Goal: Contribute content: Add original content to the website for others to see

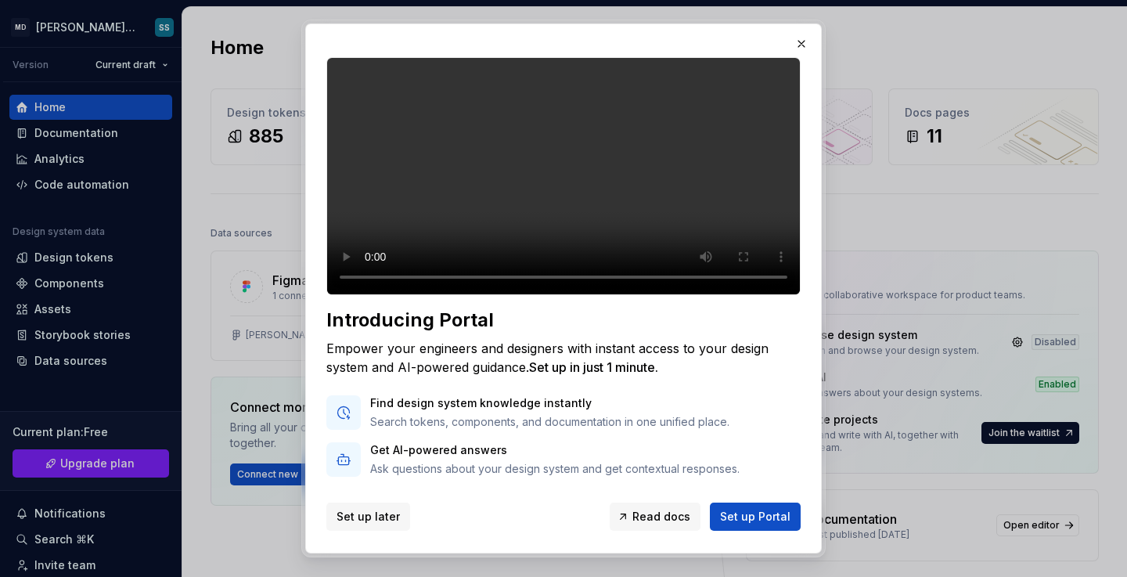
click at [377, 521] on span "Set up later" at bounding box center [368, 517] width 63 height 16
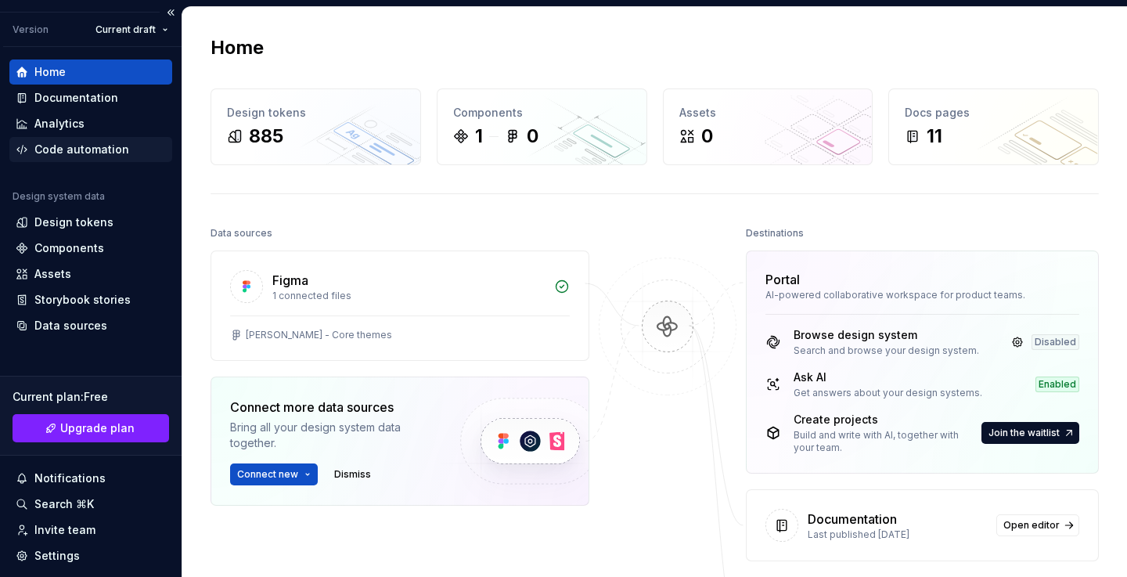
scroll to position [6, 0]
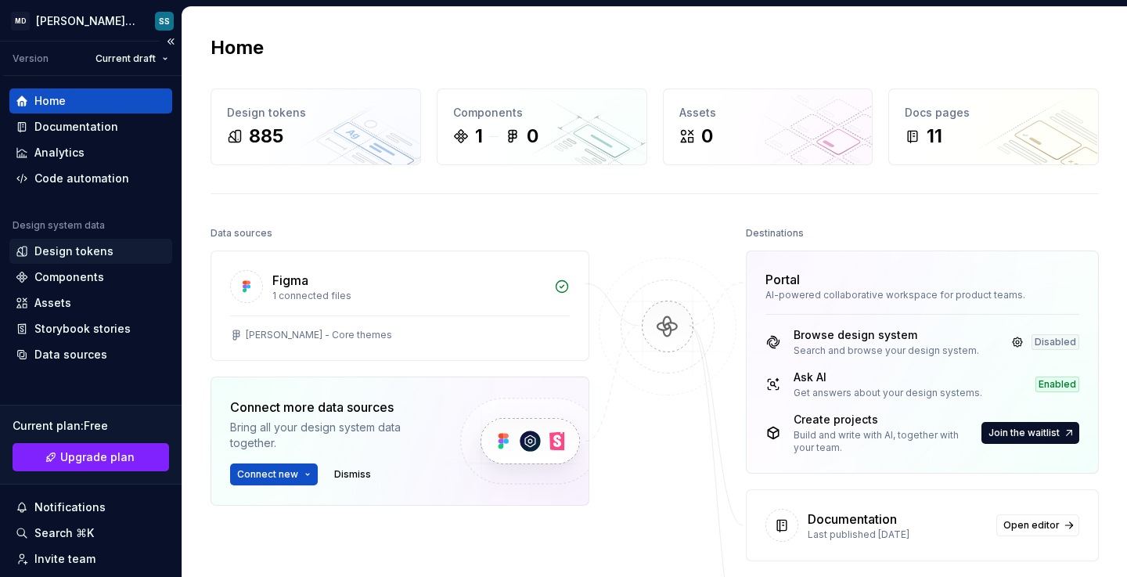
click at [90, 257] on div "Design tokens" at bounding box center [73, 251] width 79 height 16
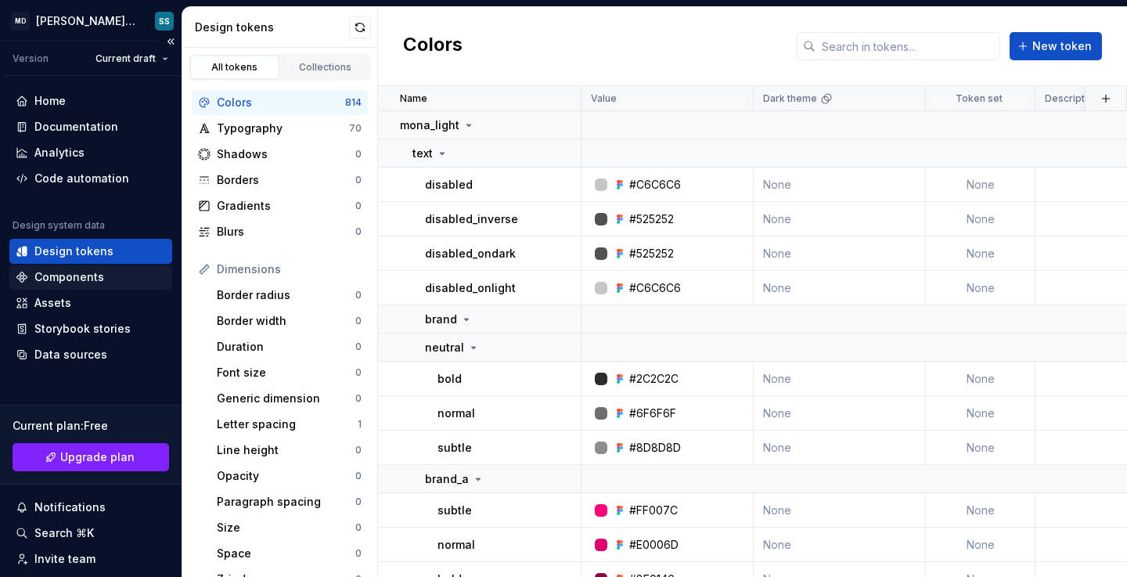
click at [96, 286] on div "Components" at bounding box center [90, 277] width 163 height 25
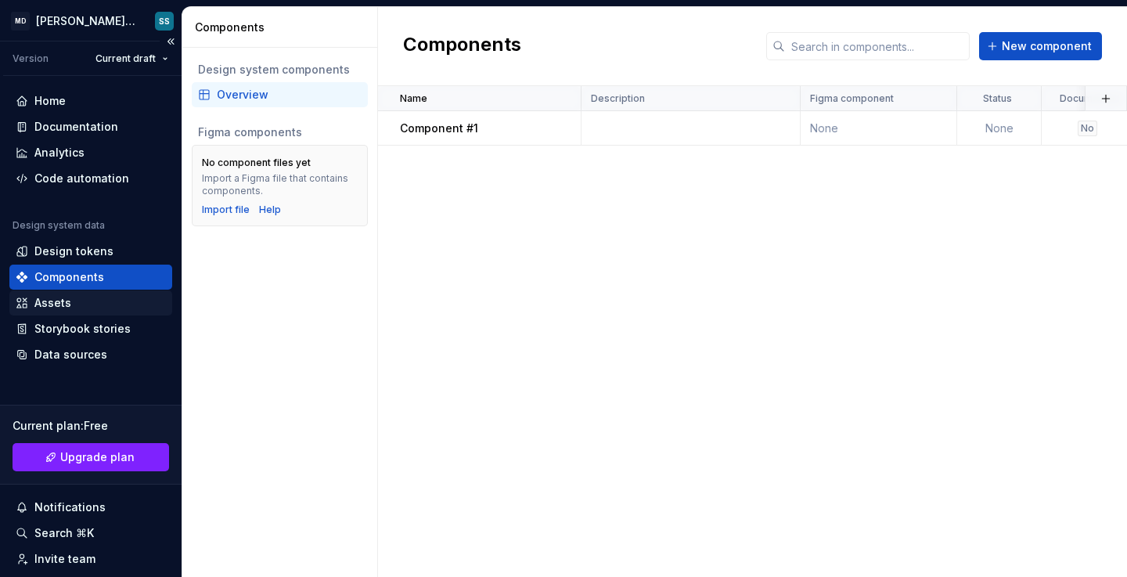
click at [86, 308] on div "Assets" at bounding box center [91, 303] width 150 height 16
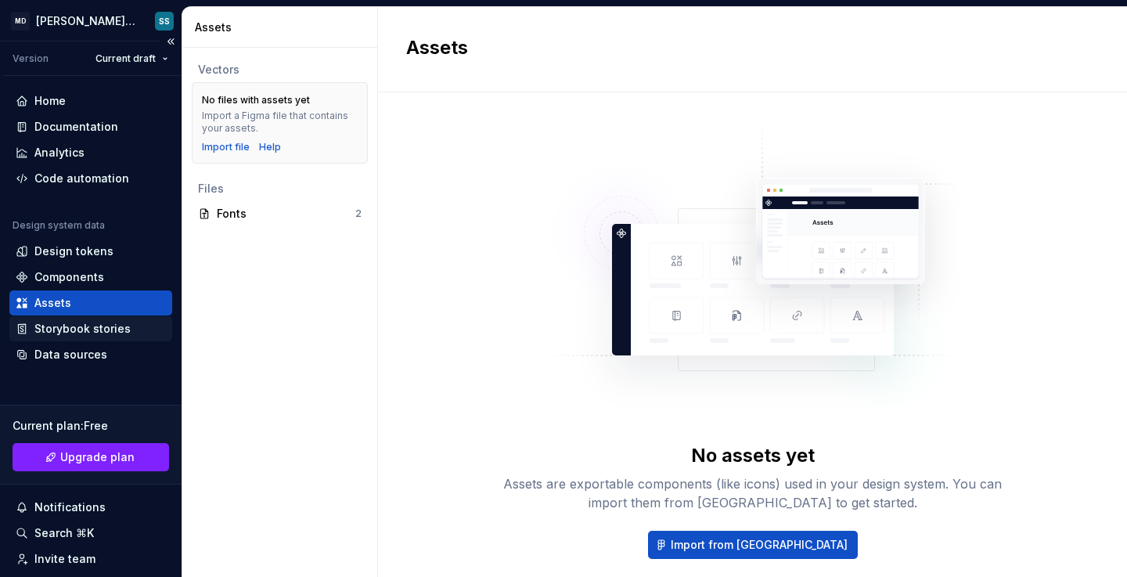
click at [82, 322] on div "Storybook stories" at bounding box center [82, 329] width 96 height 16
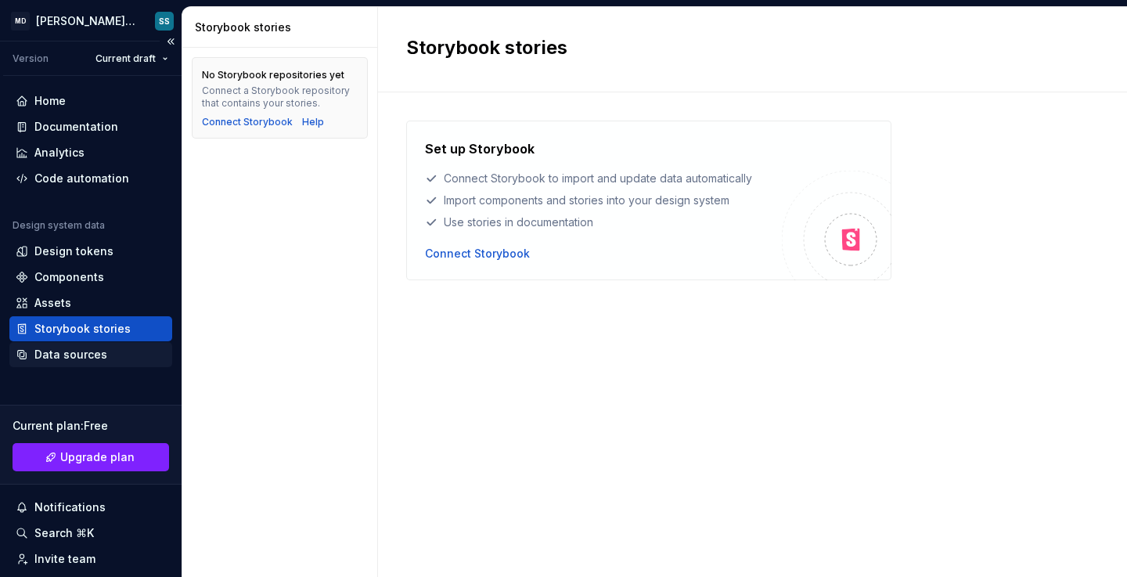
click at [70, 358] on div "Data sources" at bounding box center [70, 355] width 73 height 16
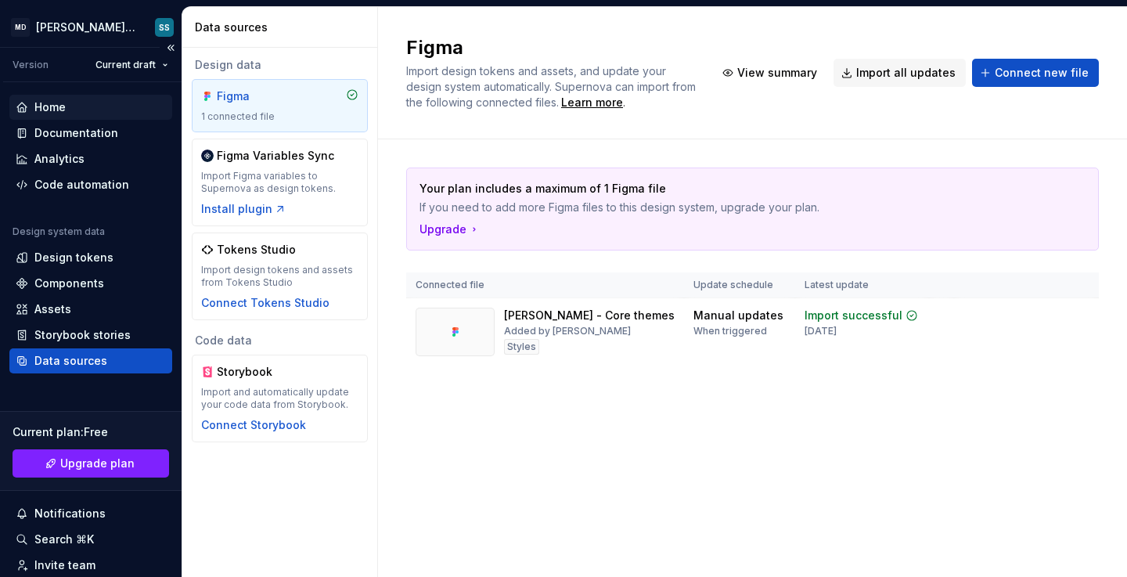
click at [117, 112] on div "Home" at bounding box center [91, 107] width 150 height 16
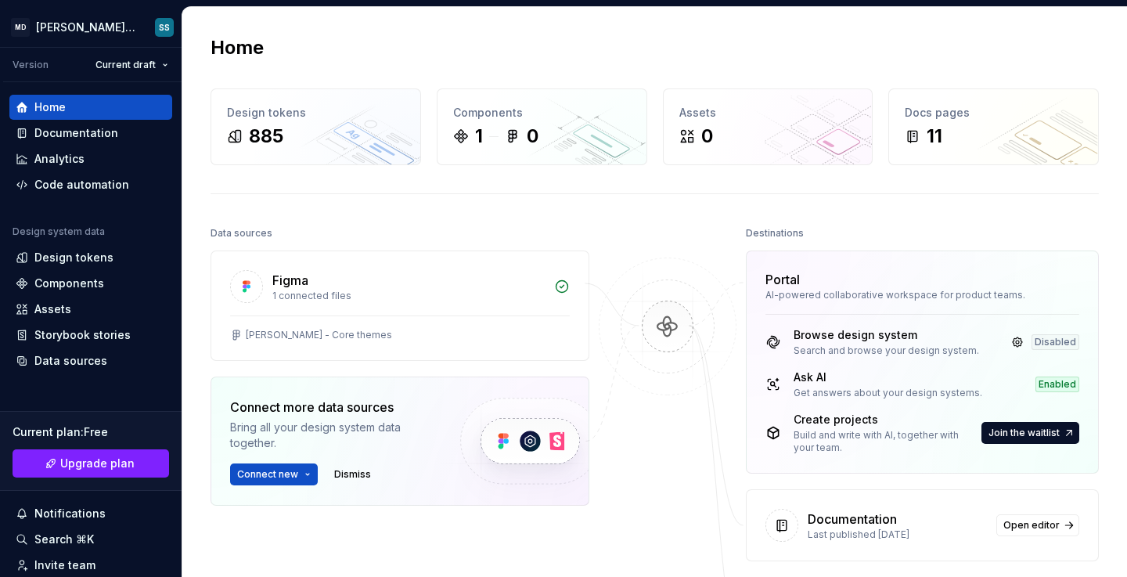
scroll to position [164, 0]
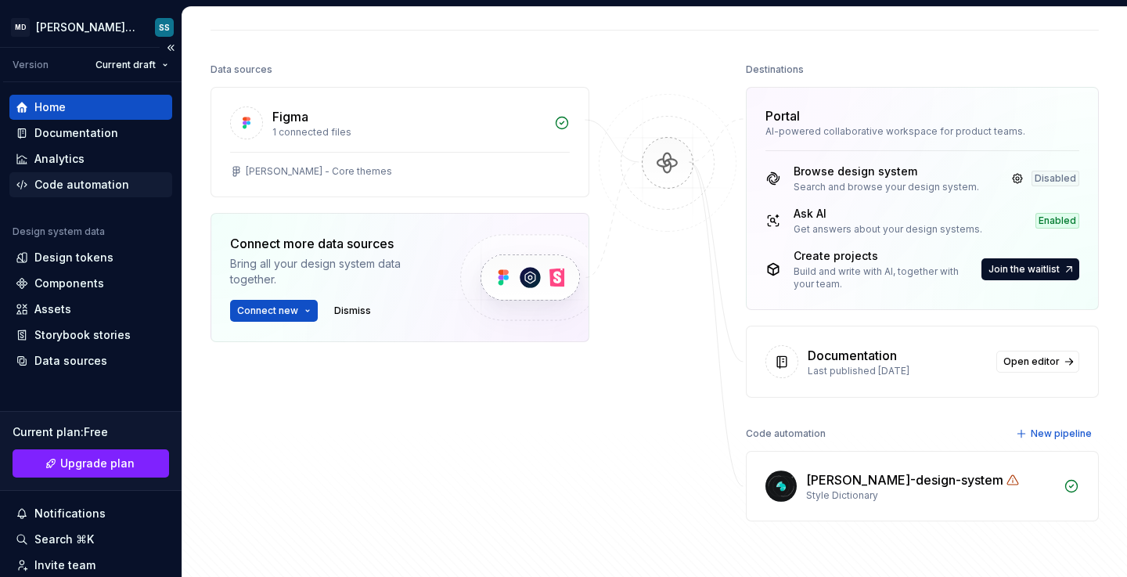
click at [122, 193] on div "Code automation" at bounding box center [90, 184] width 163 height 25
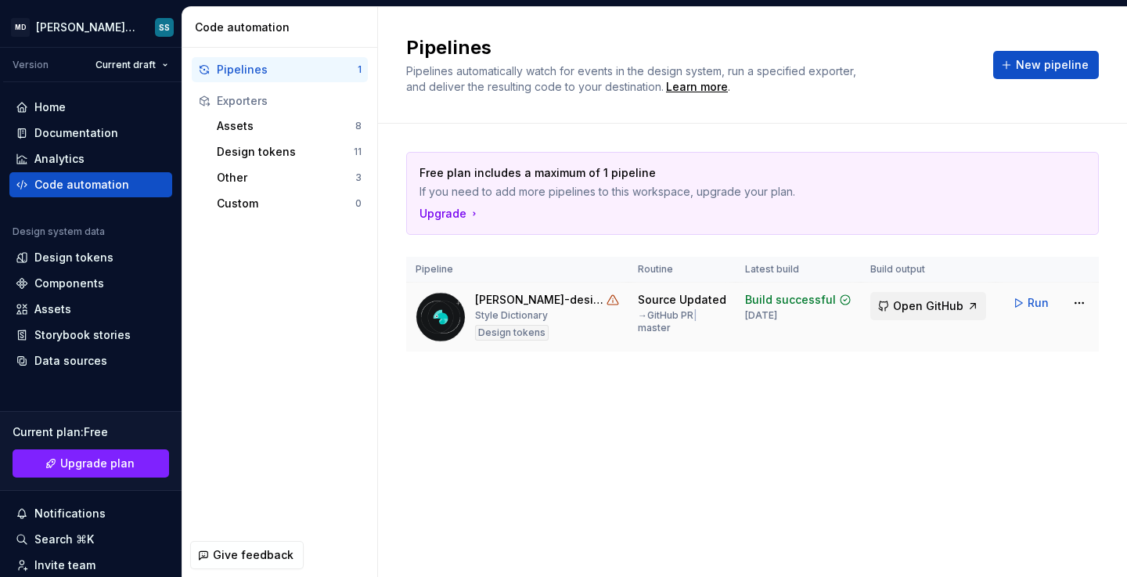
click at [918, 306] on span "Open GitHub" at bounding box center [928, 306] width 70 height 16
click at [1075, 306] on html "MD [PERSON_NAME] DS SS Version Current draft Home Documentation Analytics Code …" at bounding box center [563, 288] width 1127 height 577
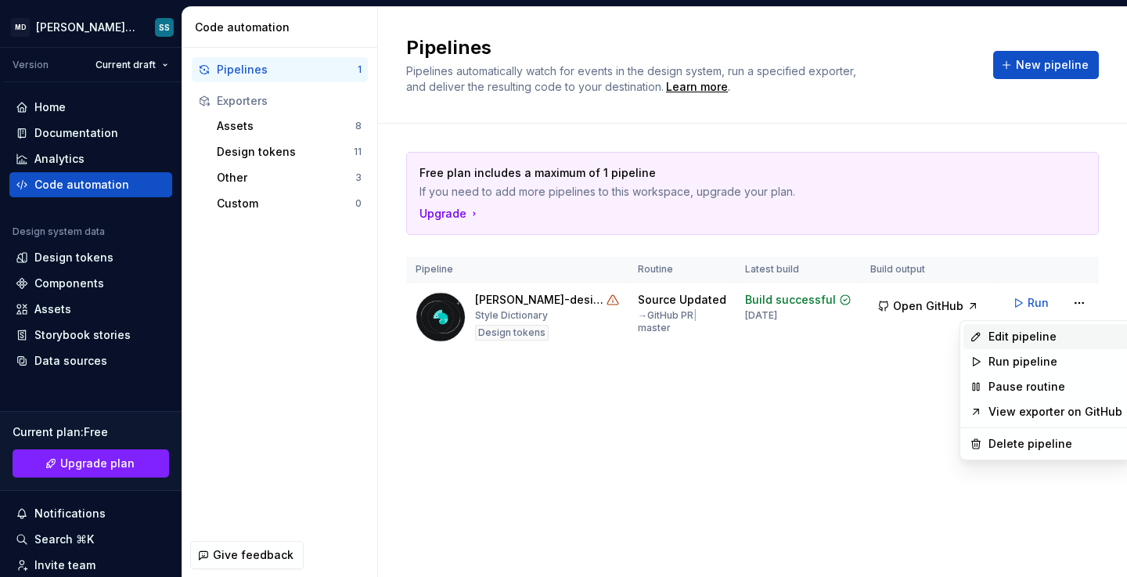
click at [1046, 343] on div "Edit pipeline" at bounding box center [1056, 337] width 134 height 16
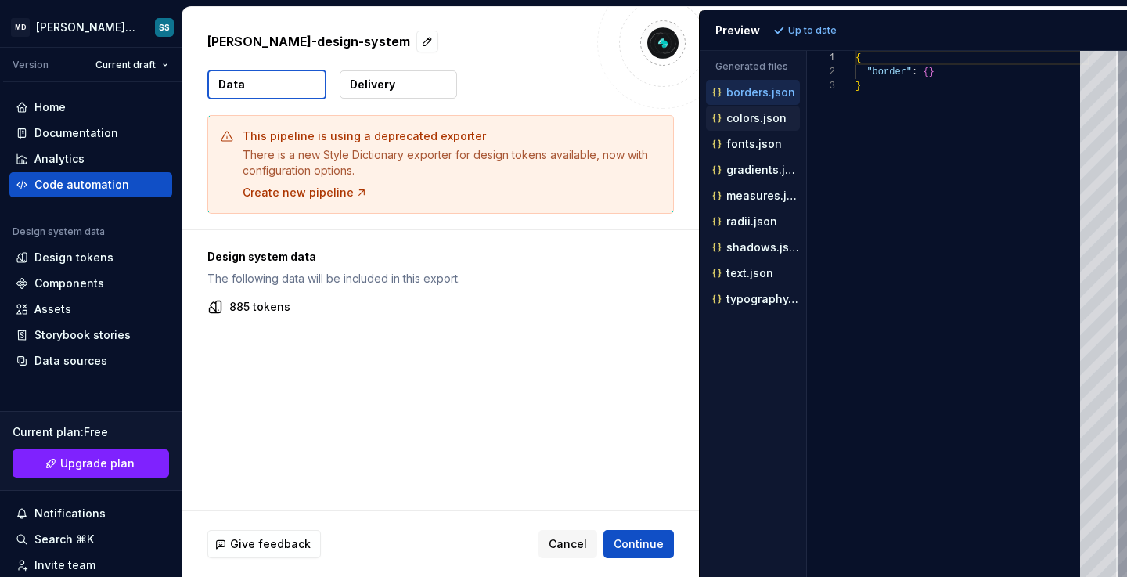
click at [755, 119] on p "colors.json" at bounding box center [757, 118] width 60 height 13
type textarea "**********"
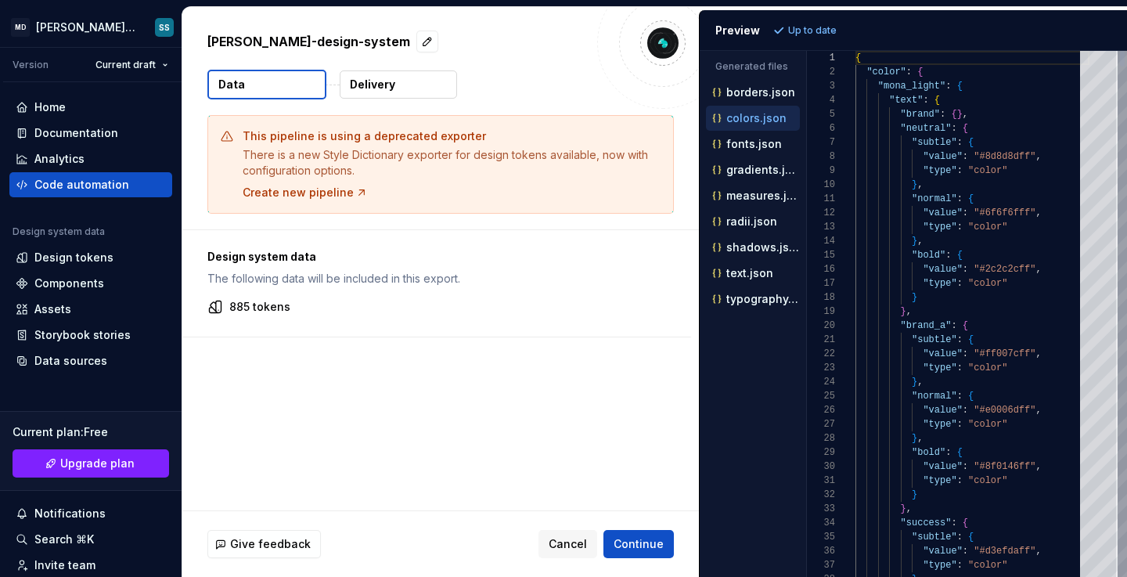
scroll to position [141, 0]
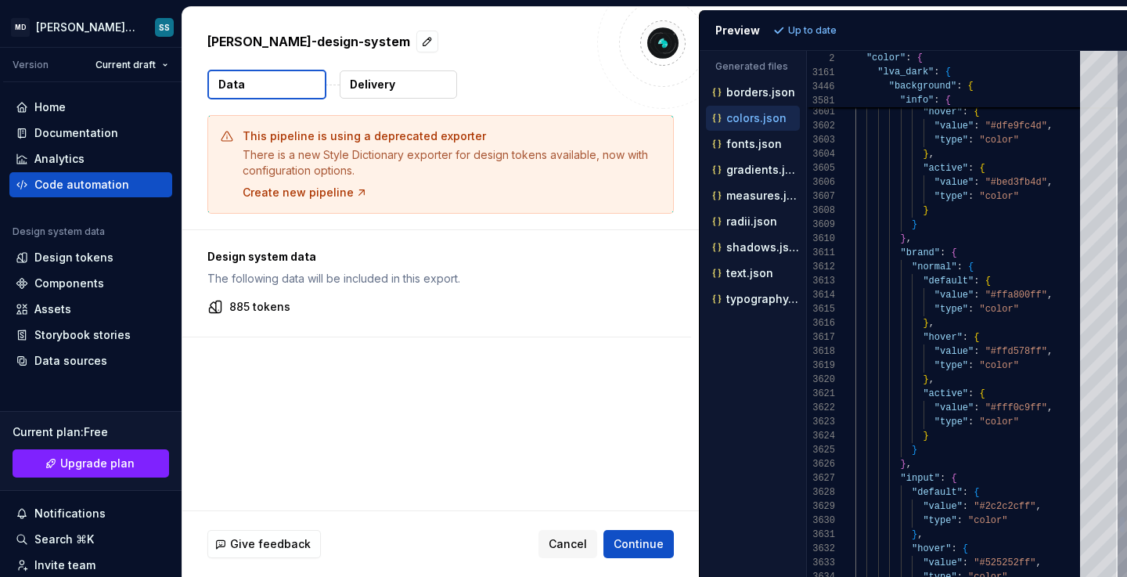
click at [1107, 519] on div "3597 3598 3599 3600 3601 3602 3603 3604 3605 3606 3607 3608 3609 3610 3611 3612…" at bounding box center [967, 314] width 320 height 526
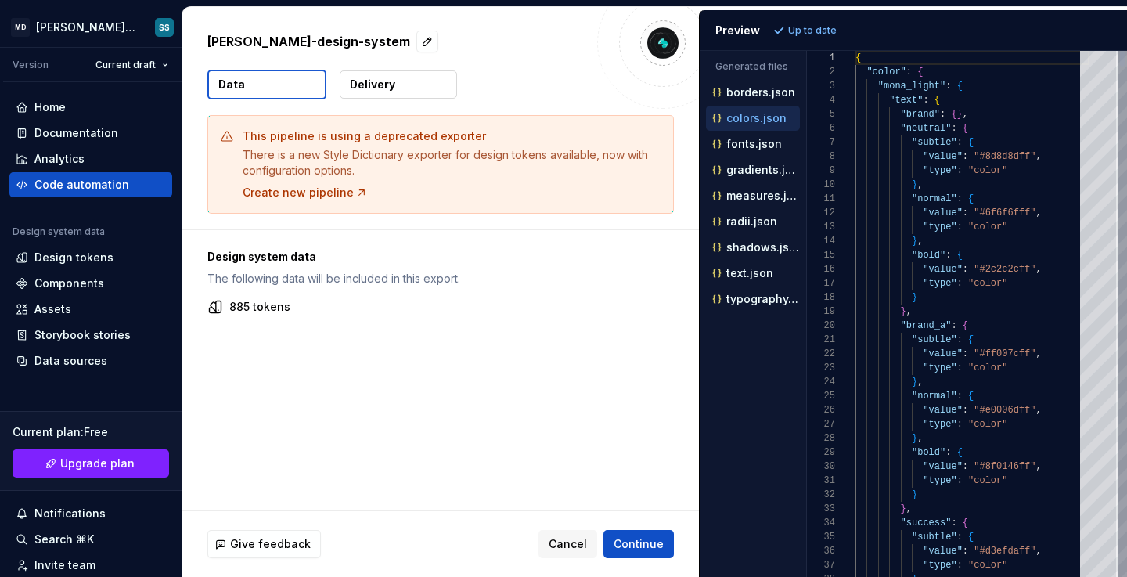
click at [1120, 0] on html "MD [PERSON_NAME] DS SS Version Current draft Home Documentation Analytics Code …" at bounding box center [563, 288] width 1127 height 577
click at [564, 530] on div "Cancel Continue" at bounding box center [606, 544] width 135 height 28
click at [570, 532] on button "Cancel" at bounding box center [568, 544] width 59 height 28
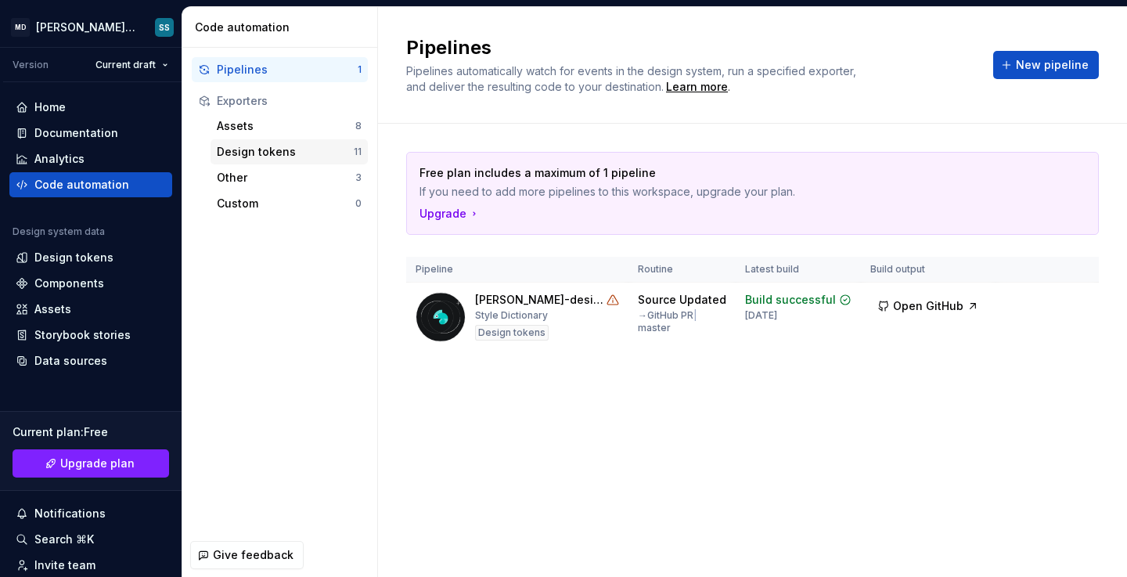
click at [302, 151] on div "Design tokens" at bounding box center [285, 152] width 137 height 16
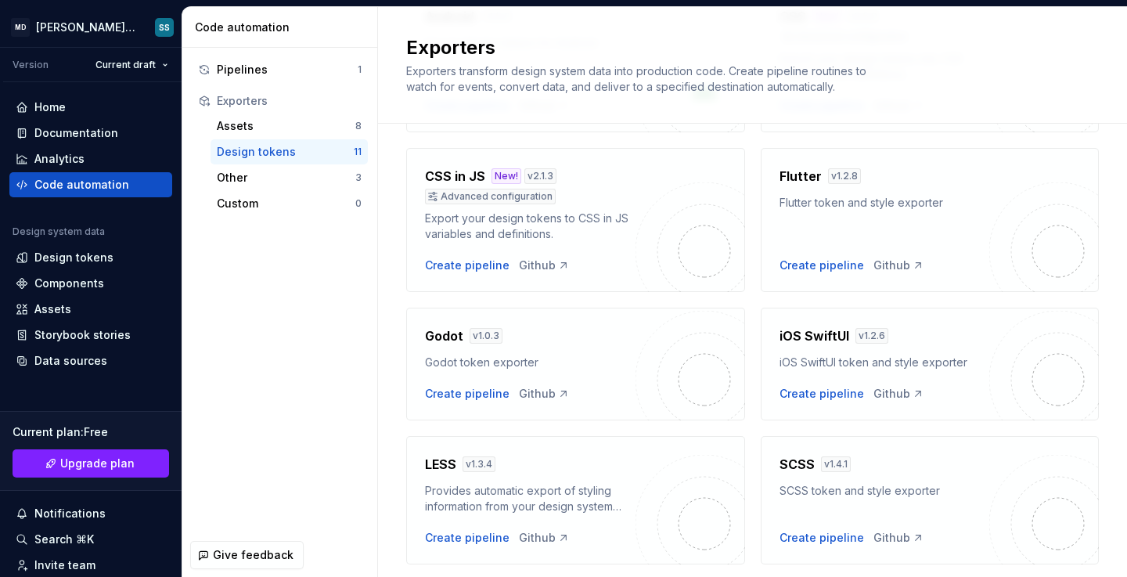
scroll to position [190, 0]
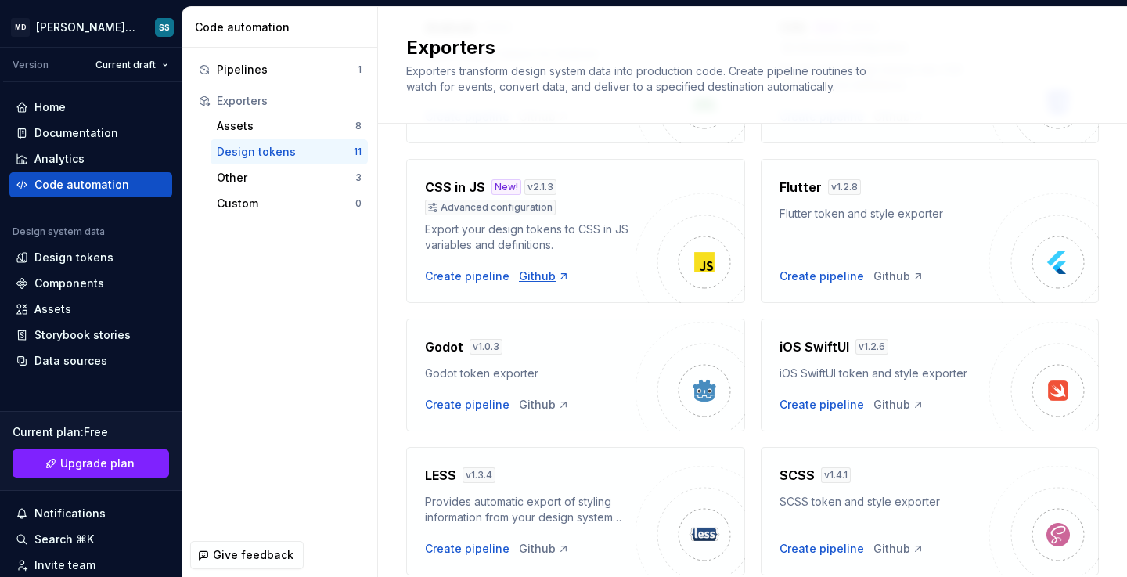
click at [557, 277] on icon at bounding box center [563, 276] width 13 height 13
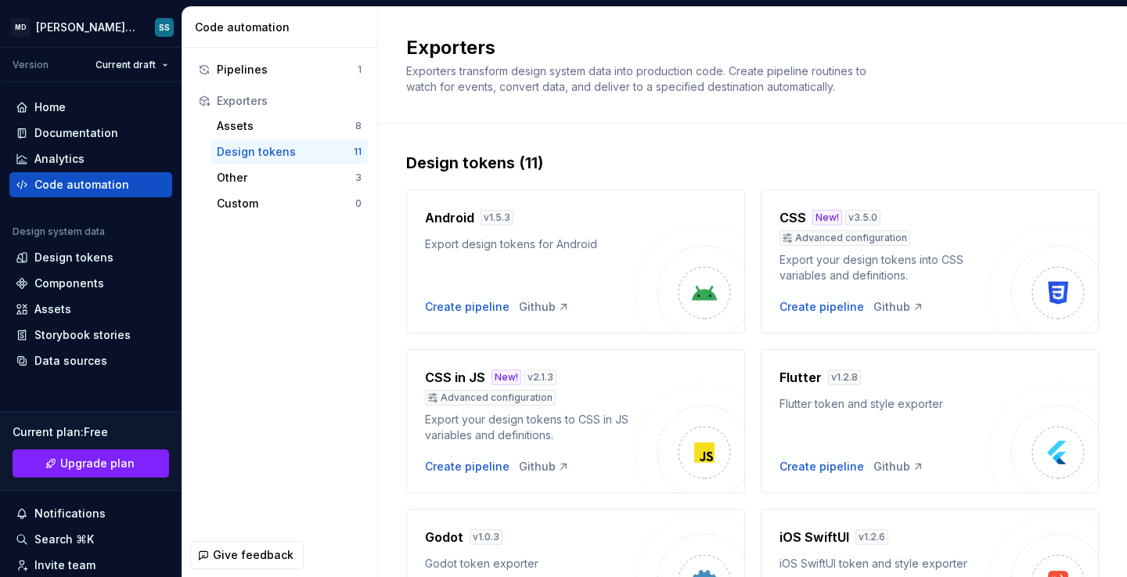
scroll to position [0, 0]
click at [305, 174] on div "Other" at bounding box center [286, 178] width 139 height 16
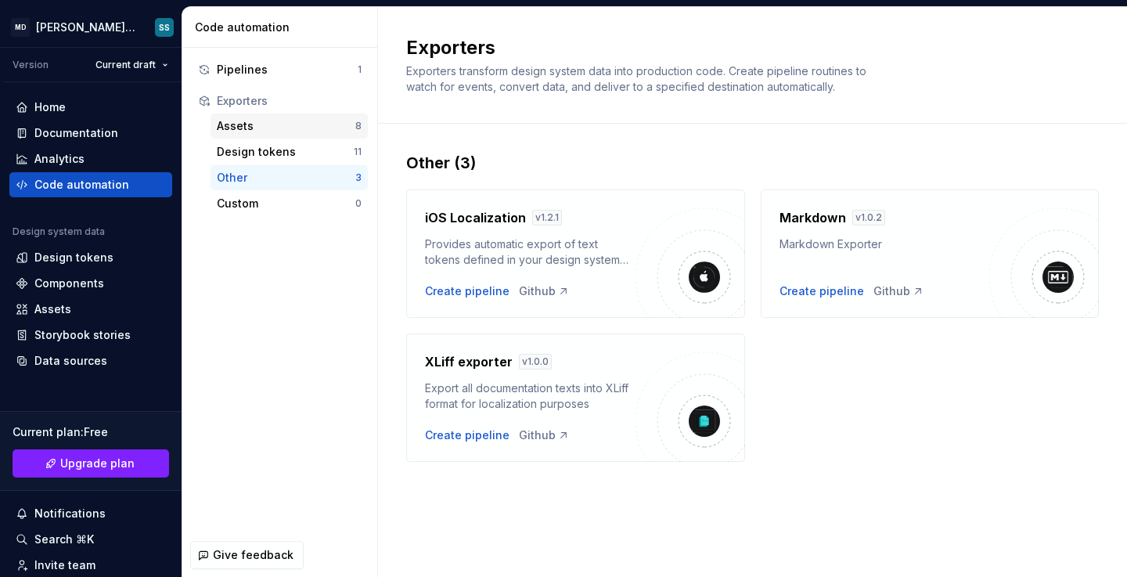
click at [290, 128] on div "Assets" at bounding box center [286, 126] width 139 height 16
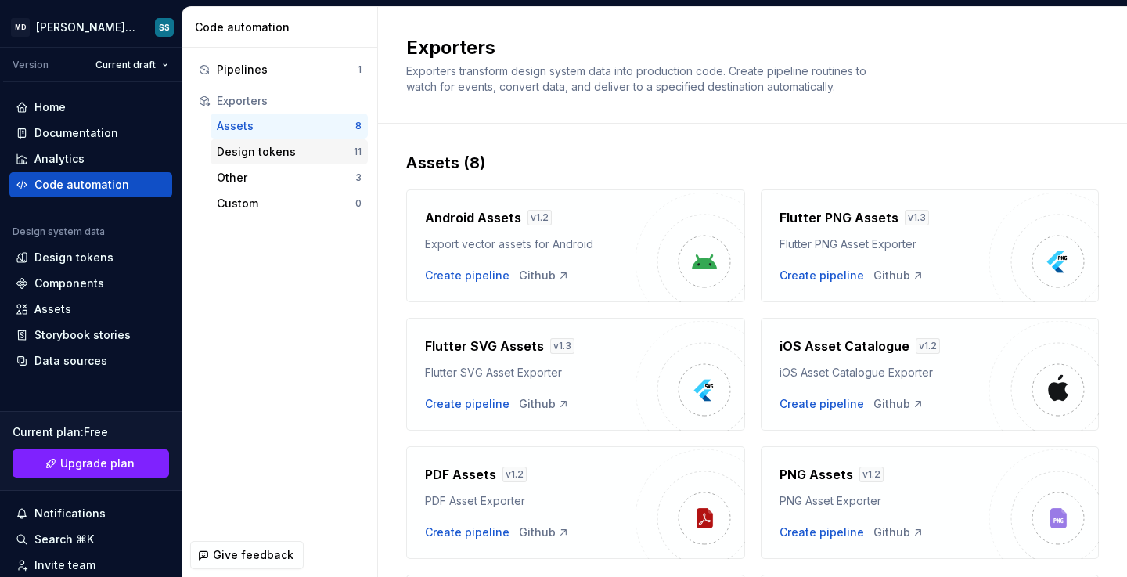
click at [312, 151] on div "Design tokens" at bounding box center [285, 152] width 137 height 16
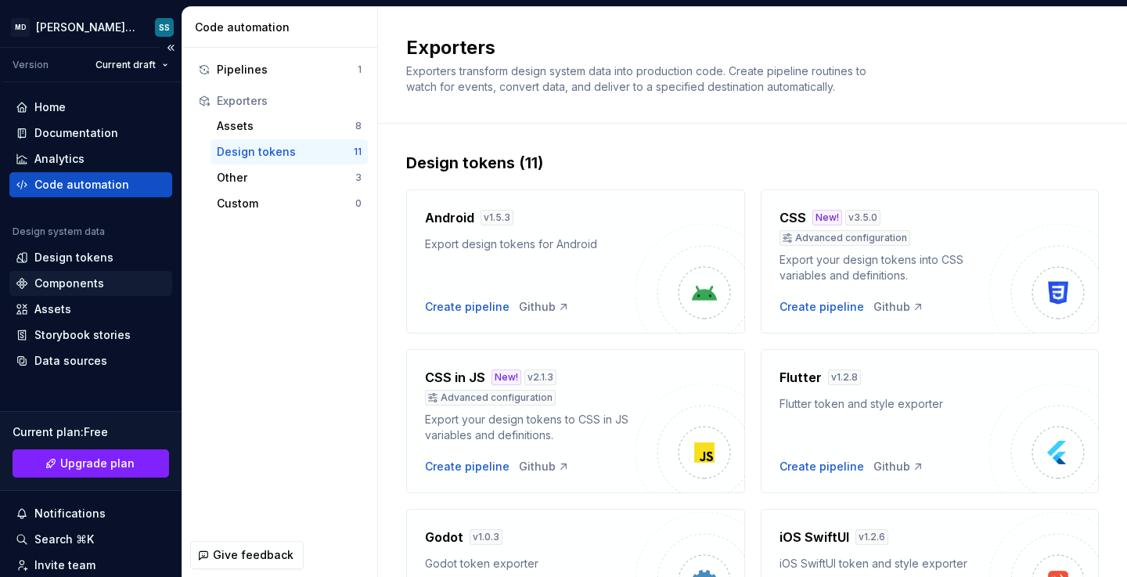
click at [108, 287] on div "Components" at bounding box center [91, 284] width 150 height 16
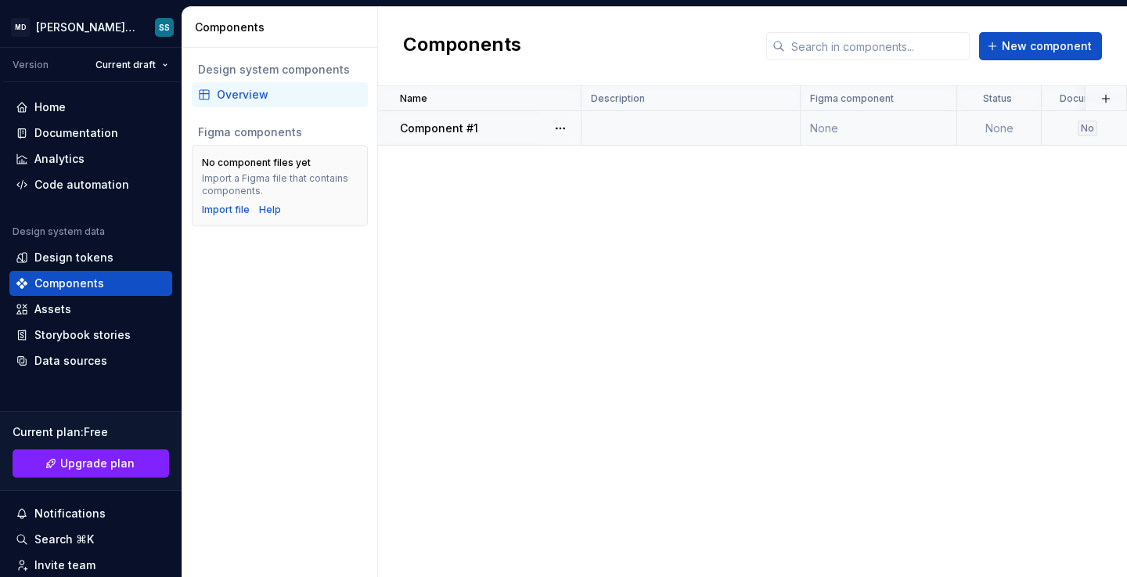
click at [442, 127] on p "Component #1" at bounding box center [439, 129] width 78 height 16
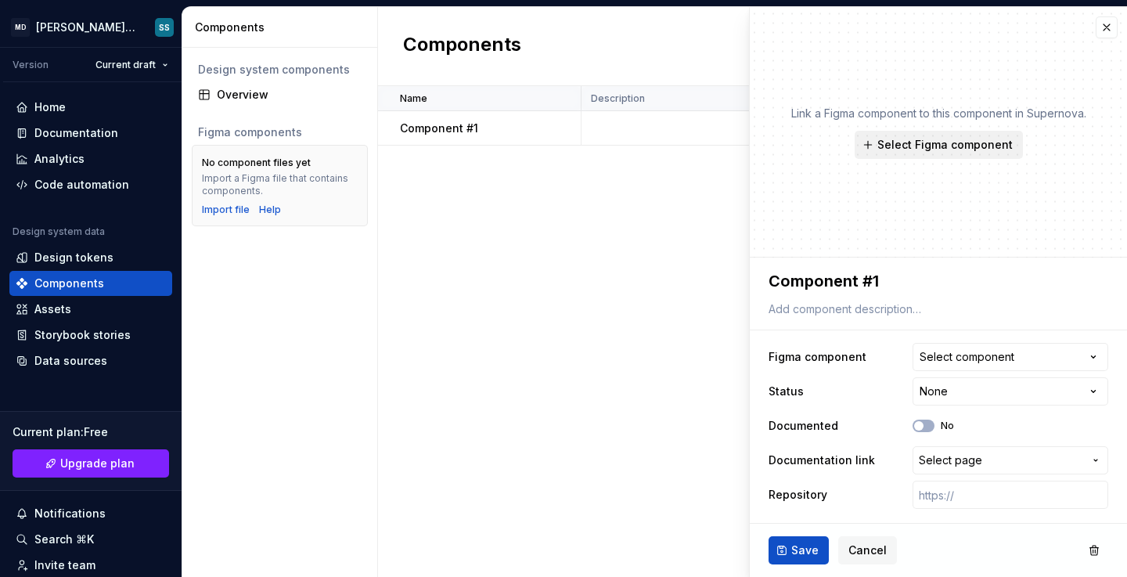
click at [970, 141] on span "Select Figma component" at bounding box center [945, 145] width 135 height 16
click at [1051, 235] on div "Link a Figma component to this component in Supernova. Select Figma component" at bounding box center [938, 132] width 377 height 251
click at [997, 369] on button "Select component" at bounding box center [1011, 357] width 196 height 28
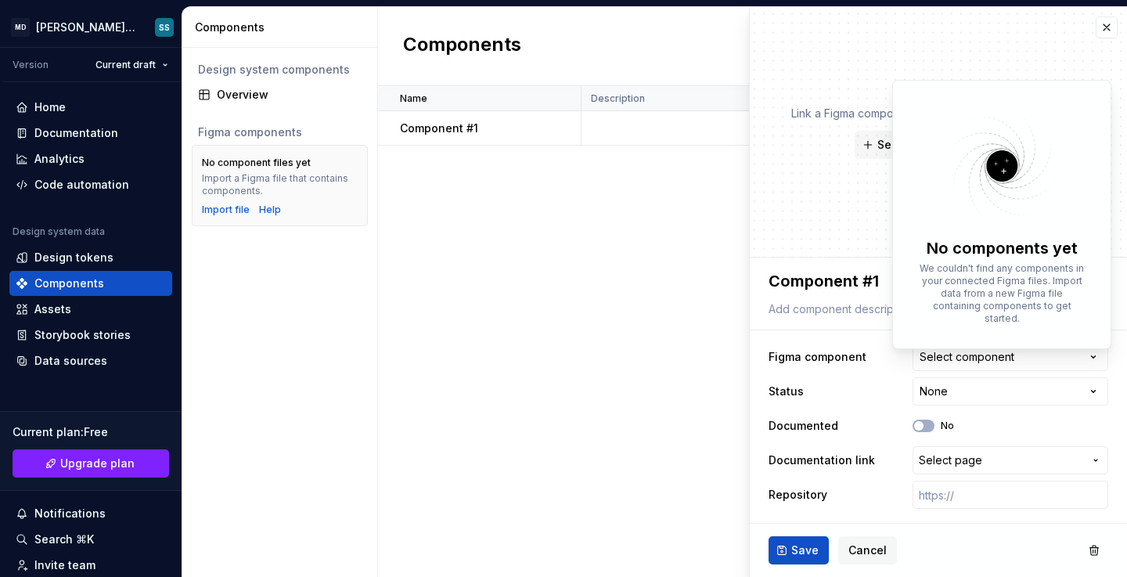
click at [997, 368] on html "**********" at bounding box center [563, 288] width 1127 height 577
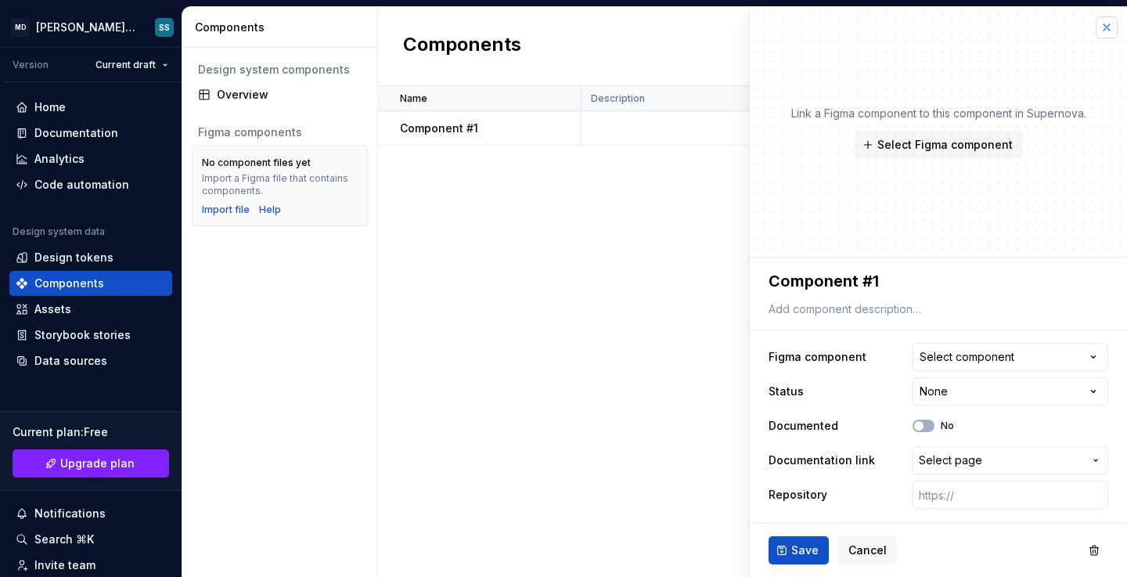
click at [1107, 25] on button "button" at bounding box center [1107, 27] width 22 height 22
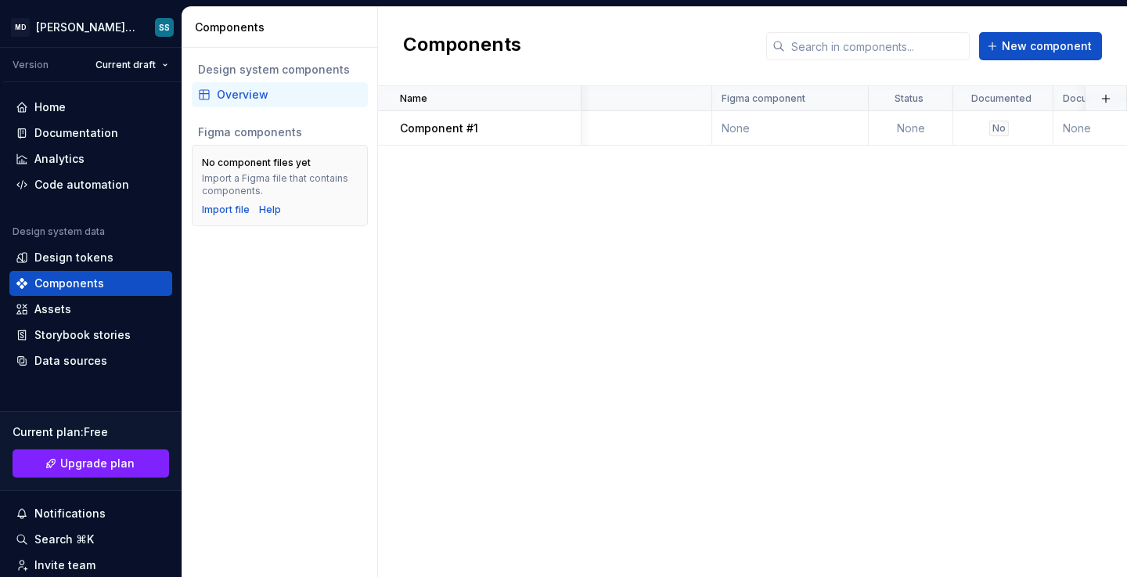
scroll to position [0, 171]
click at [1028, 51] on span "New component" at bounding box center [1047, 46] width 90 height 16
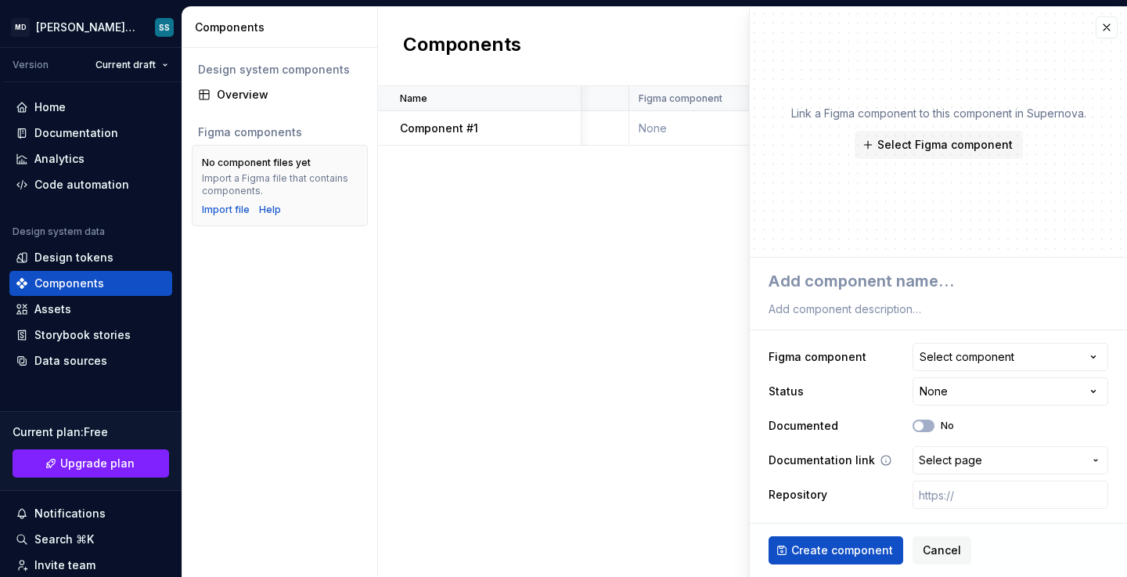
click at [1026, 469] on button "Select page" at bounding box center [1011, 460] width 196 height 28
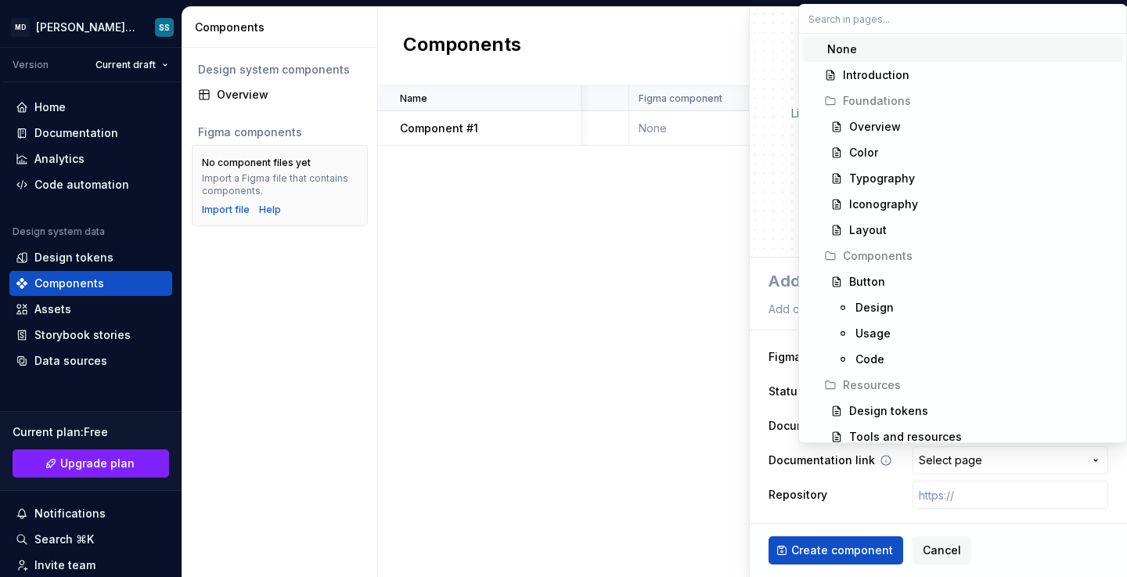
click at [1026, 469] on html "**********" at bounding box center [563, 288] width 1127 height 577
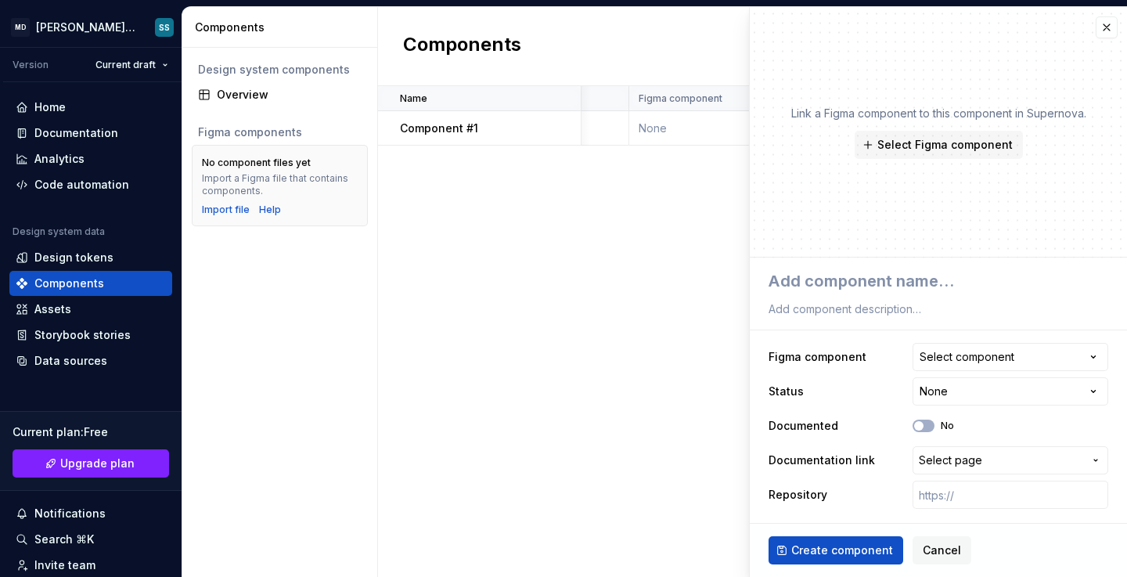
type textarea "*"
click at [1110, 31] on button "button" at bounding box center [1107, 27] width 22 height 22
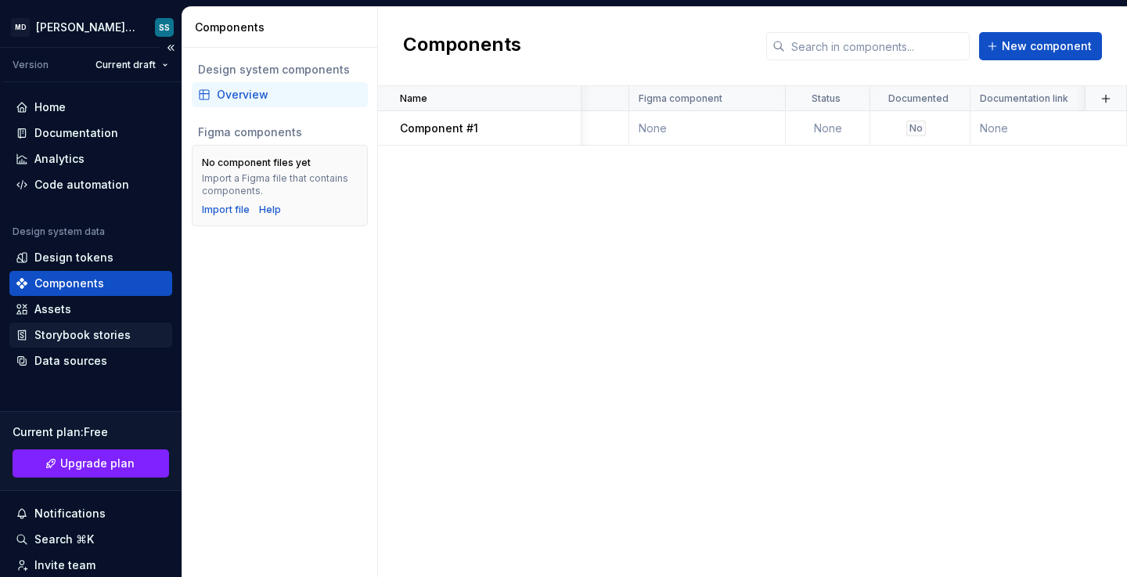
click at [120, 344] on div "Storybook stories" at bounding box center [90, 335] width 163 height 25
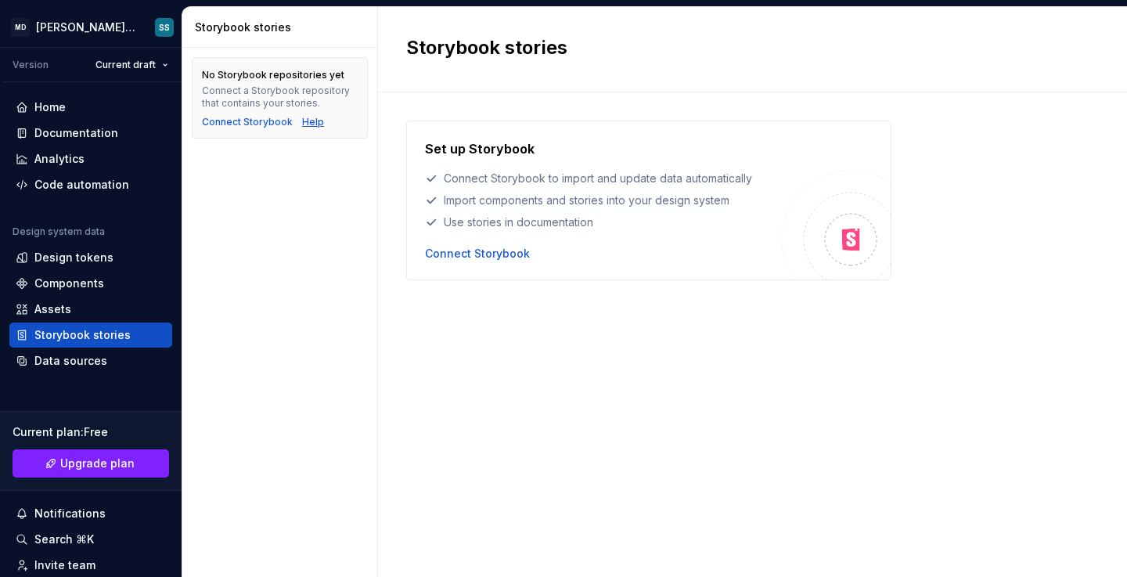
click at [306, 124] on div "Help" at bounding box center [313, 122] width 22 height 13
